Goal: Find specific page/section: Find specific page/section

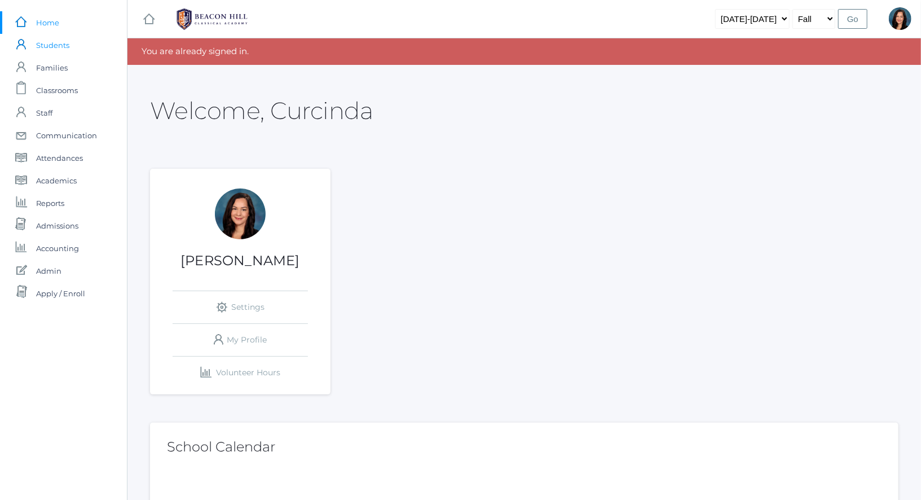
click at [59, 47] on span "Students" at bounding box center [52, 45] width 33 height 23
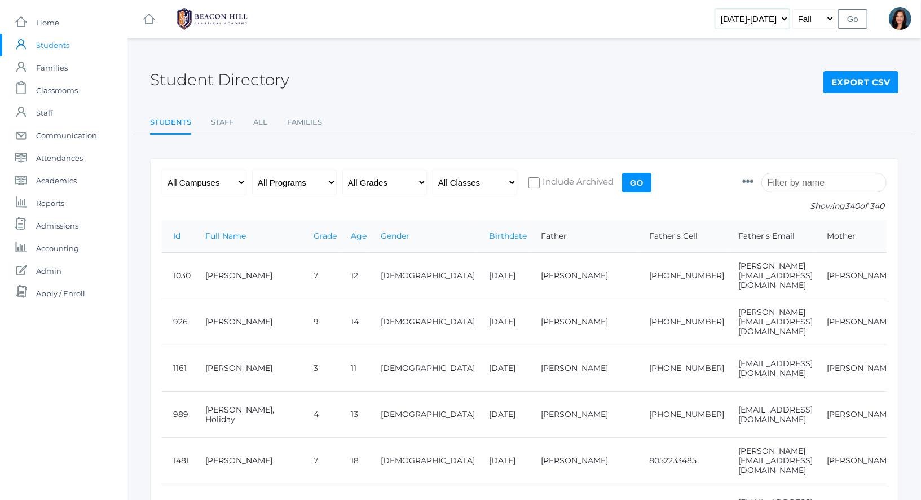
click at [786, 20] on select "2019-2020 2020-2021 2021-2022 2022-2023 2023-2024 2024-2025 2025-2026" at bounding box center [752, 19] width 74 height 20
select select "[DATE]-[DATE]"
click at [851, 17] on input "Go" at bounding box center [852, 19] width 29 height 20
click at [797, 178] on input "search" at bounding box center [823, 183] width 125 height 20
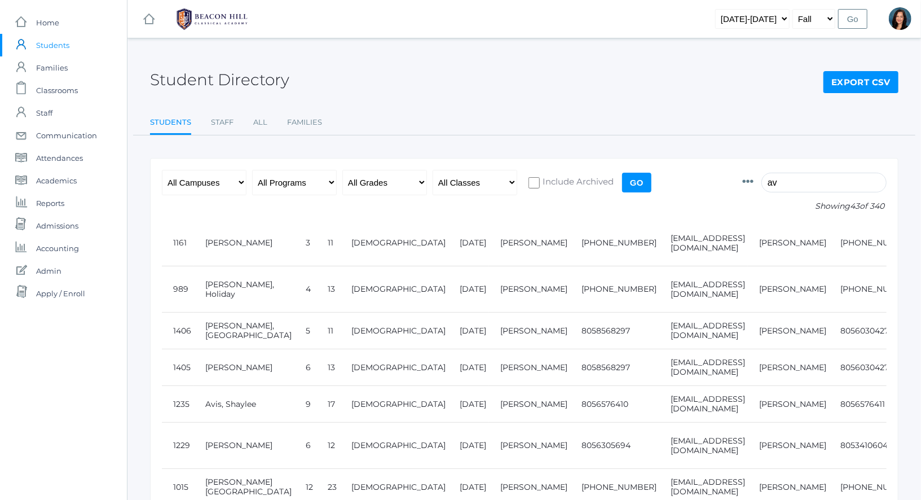
type input "a"
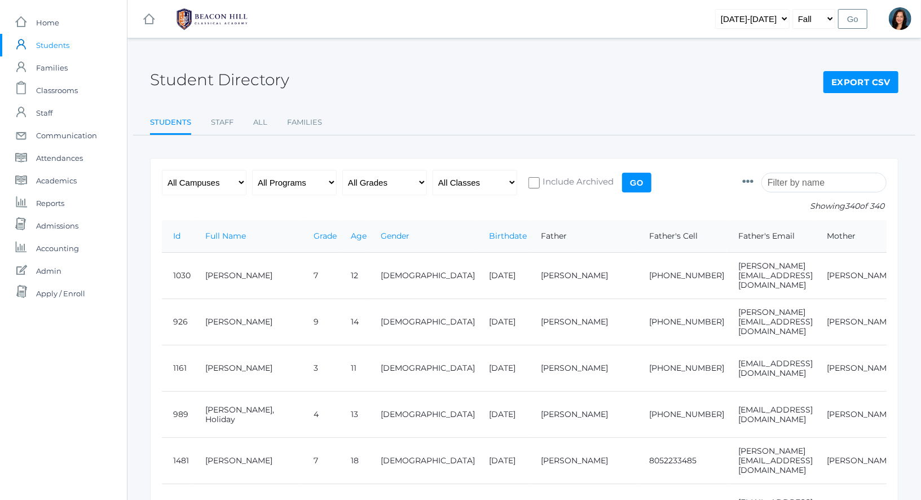
type input "h"
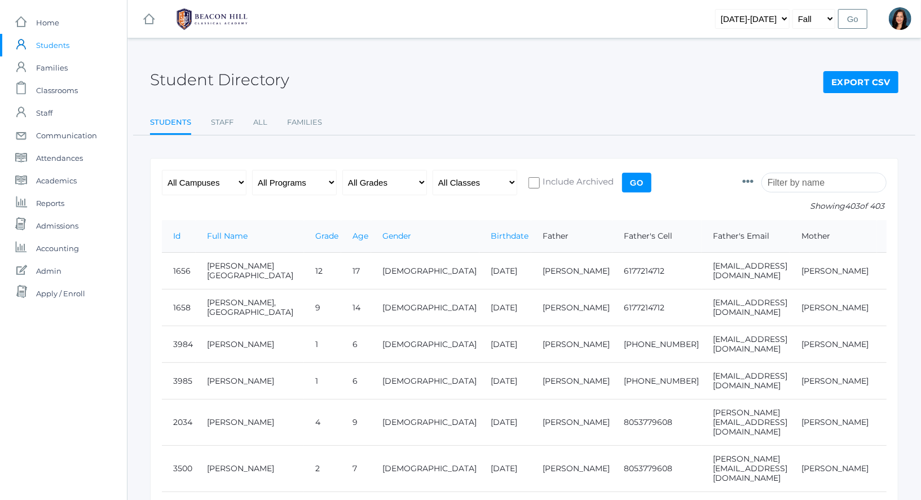
click at [793, 179] on input "search" at bounding box center [823, 183] width 125 height 20
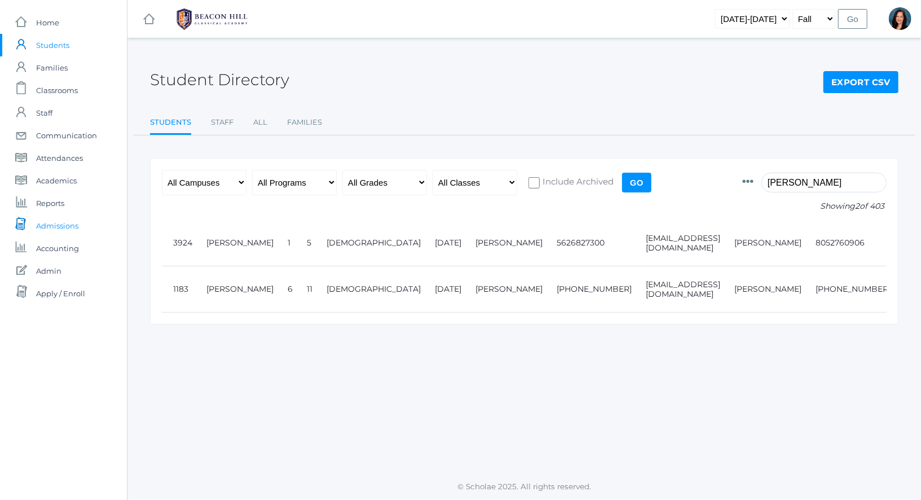
type input "[PERSON_NAME]"
click at [77, 224] on span "Admissions" at bounding box center [57, 225] width 42 height 23
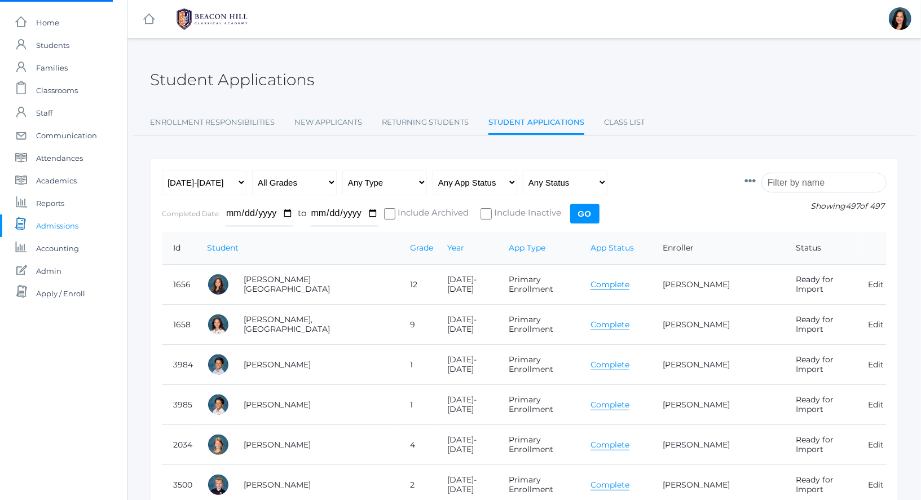
click at [799, 187] on input "search" at bounding box center [823, 183] width 125 height 20
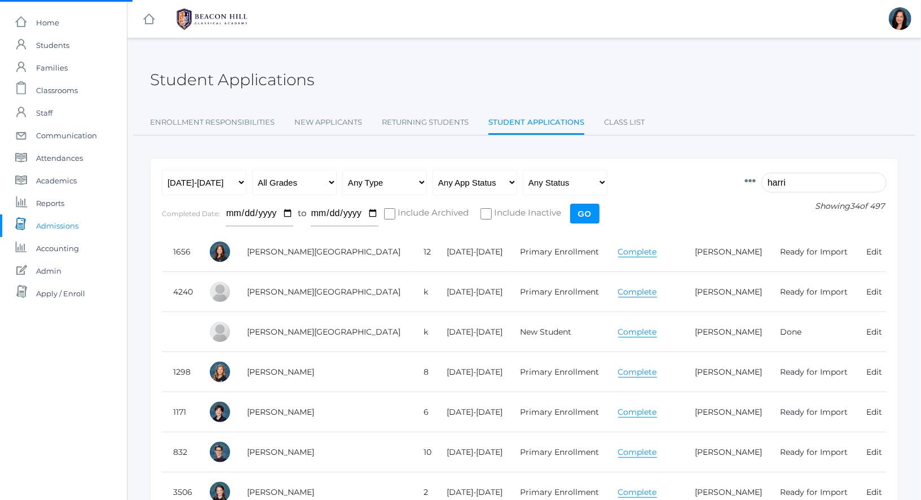
type input "[PERSON_NAME]"
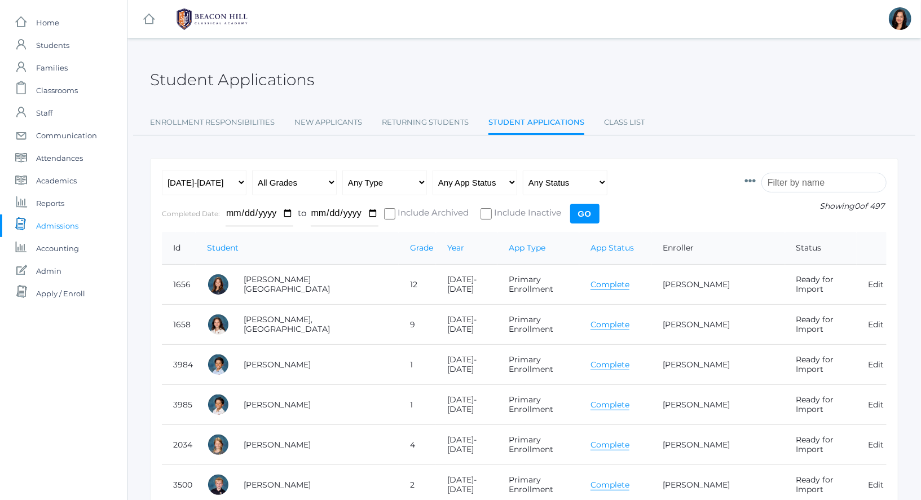
click at [825, 178] on input "search" at bounding box center [823, 183] width 125 height 20
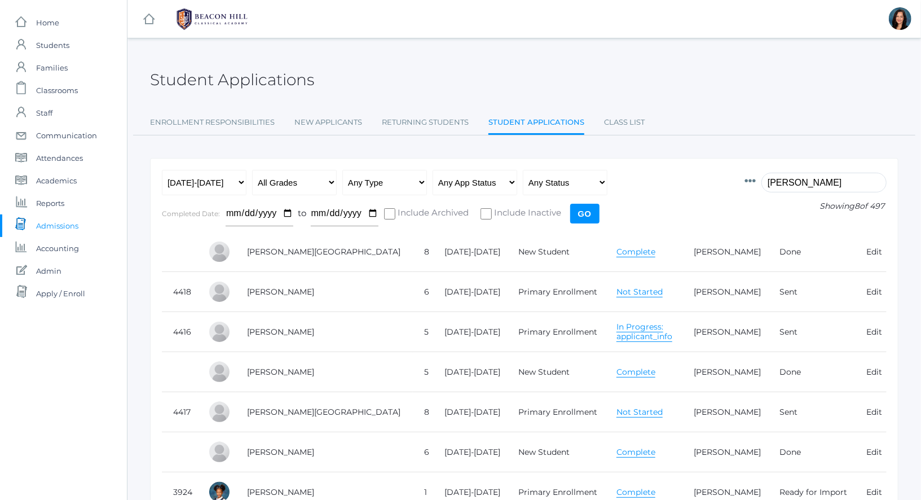
type input "[PERSON_NAME]"
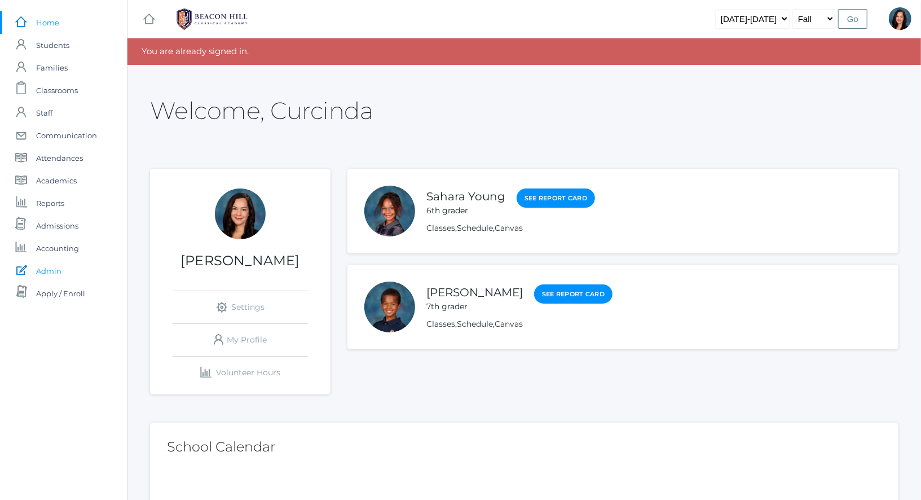
click at [60, 265] on span "Admin" at bounding box center [48, 270] width 25 height 23
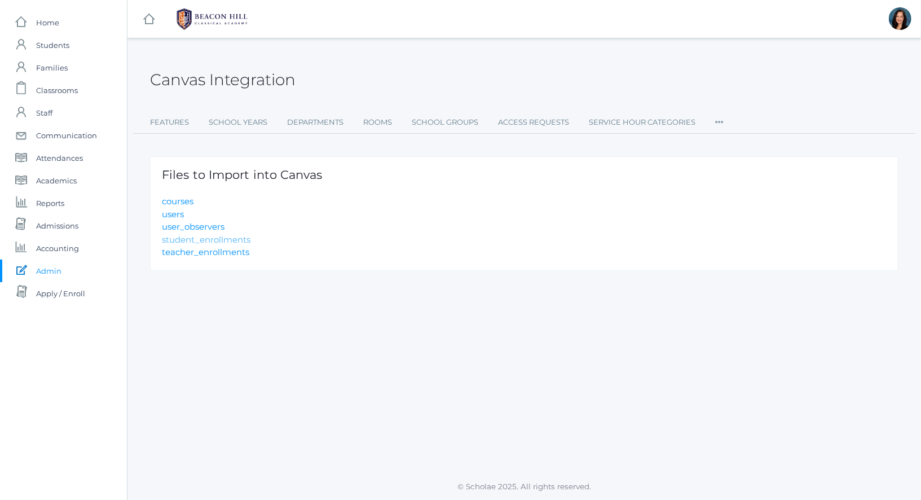
click at [178, 239] on link "student_enrollments" at bounding box center [206, 239] width 89 height 11
